Goal: Complete application form

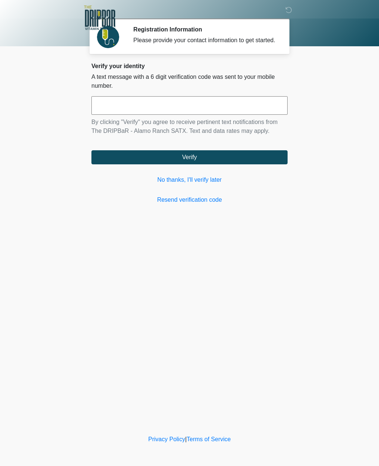
click at [134, 115] on input "text" at bounding box center [190, 105] width 196 height 19
type input "******"
click at [143, 162] on button "Verify" at bounding box center [190, 157] width 196 height 14
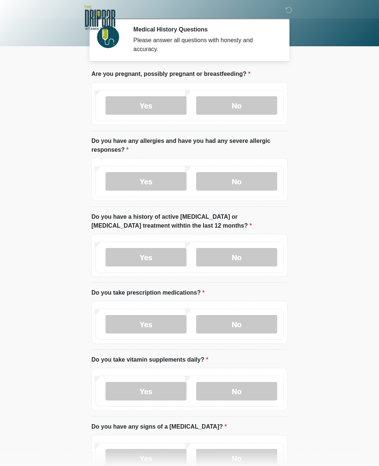
click at [212, 101] on label "No" at bounding box center [236, 105] width 81 height 19
click at [212, 177] on label "No" at bounding box center [236, 181] width 81 height 19
click at [222, 256] on label "No" at bounding box center [236, 257] width 81 height 19
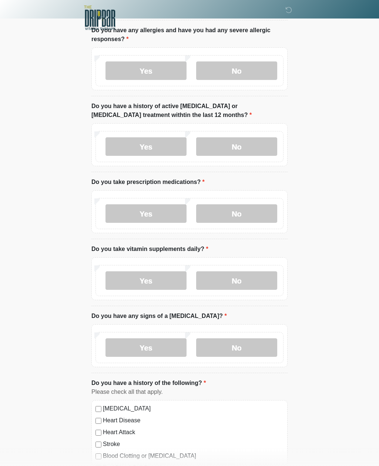
scroll to position [113, 0]
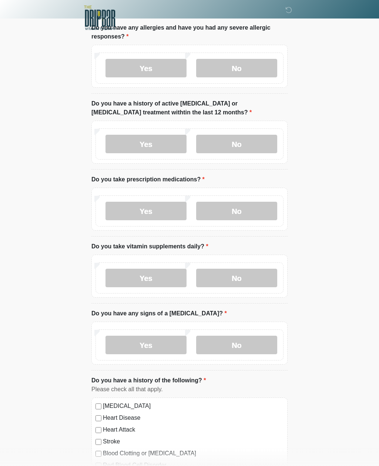
click at [213, 215] on label "No" at bounding box center [236, 211] width 81 height 19
click at [219, 278] on label "No" at bounding box center [236, 278] width 81 height 19
click at [217, 347] on label "No" at bounding box center [236, 345] width 81 height 19
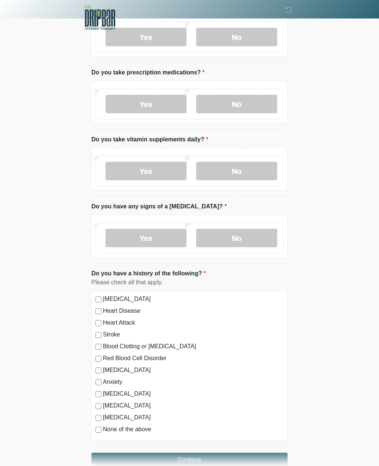
scroll to position [236, 0]
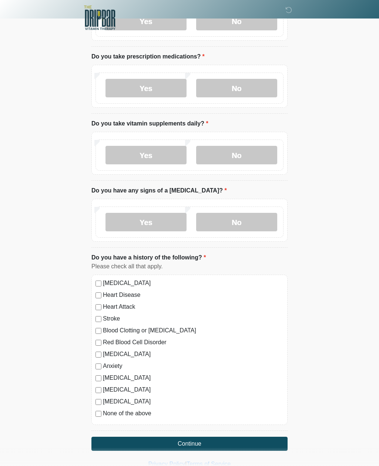
click at [133, 440] on button "Continue" at bounding box center [190, 444] width 196 height 14
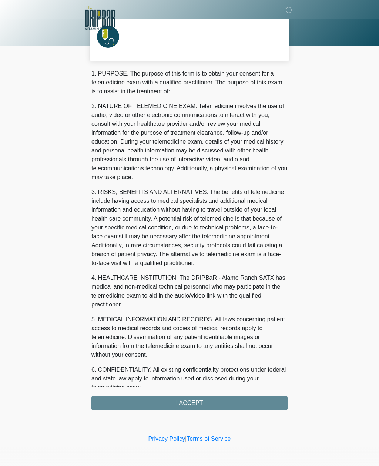
scroll to position [0, 0]
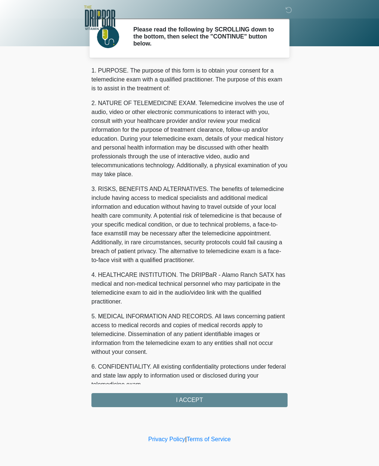
click at [136, 395] on div "1. PURPOSE. The purpose of this form is to obtain your consent for a telemedici…" at bounding box center [190, 236] width 196 height 341
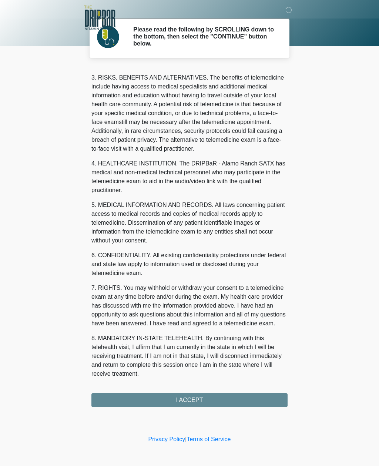
click at [153, 397] on button "I ACCEPT" at bounding box center [190, 400] width 196 height 14
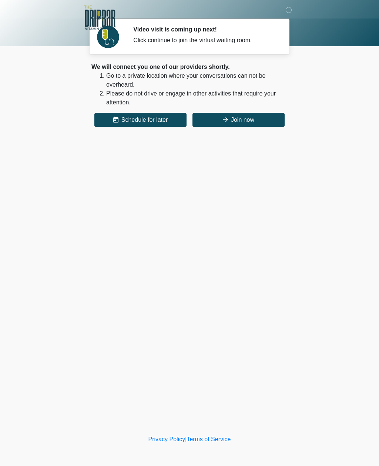
click at [202, 126] on button "Join now" at bounding box center [239, 120] width 92 height 14
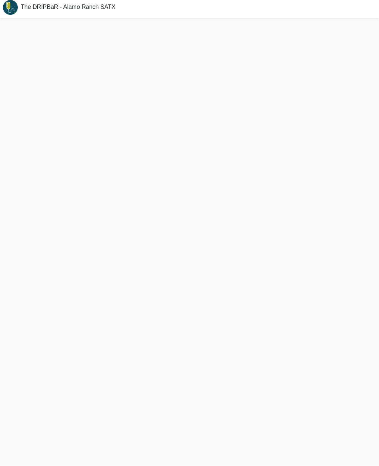
scroll to position [3, 0]
